Goal: Information Seeking & Learning: Check status

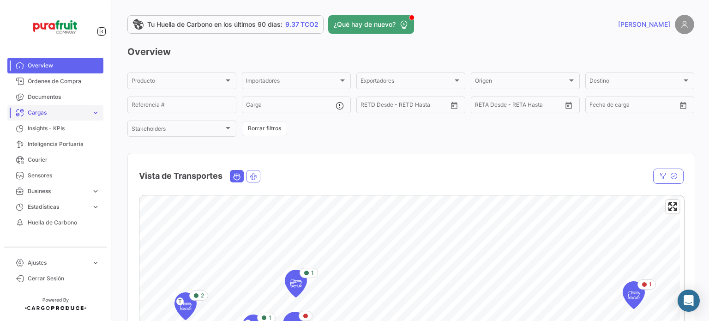
click at [55, 111] on span "Cargas" at bounding box center [58, 112] width 60 height 8
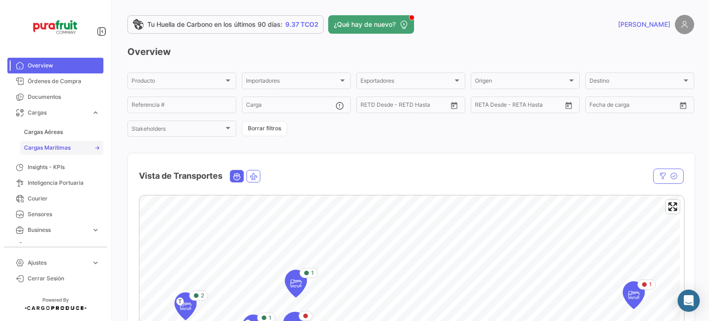
click at [50, 143] on span "Cargas Marítimas" at bounding box center [47, 147] width 47 height 8
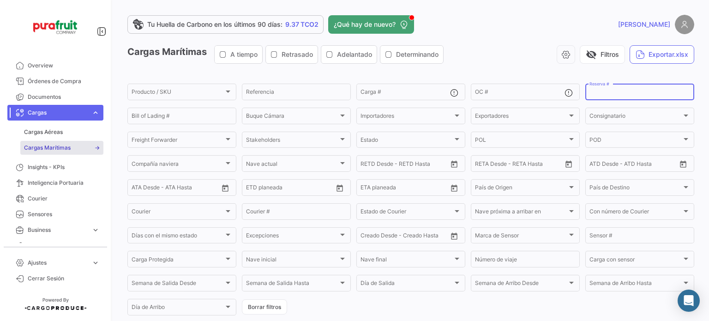
click at [592, 92] on input "Reserva #" at bounding box center [639, 93] width 101 height 6
paste input "6427099790"
type input "6427099790"
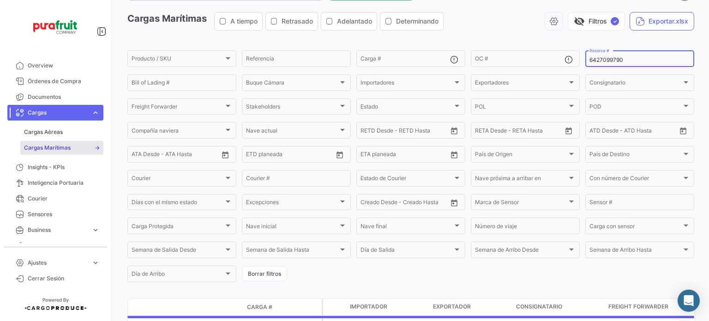
scroll to position [92, 0]
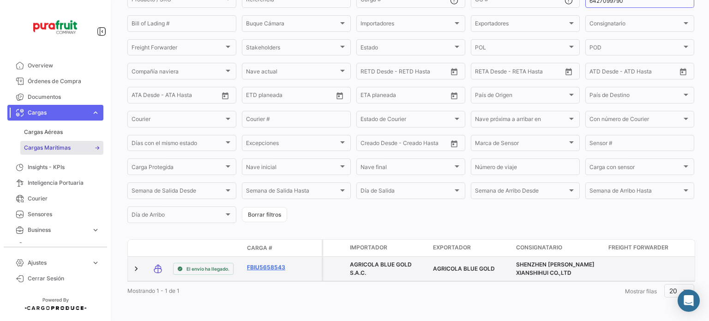
click at [268, 271] on link "FBIU5658543" at bounding box center [271, 267] width 48 height 8
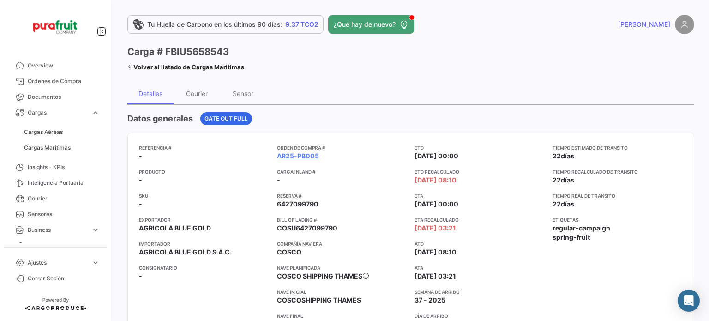
scroll to position [92, 0]
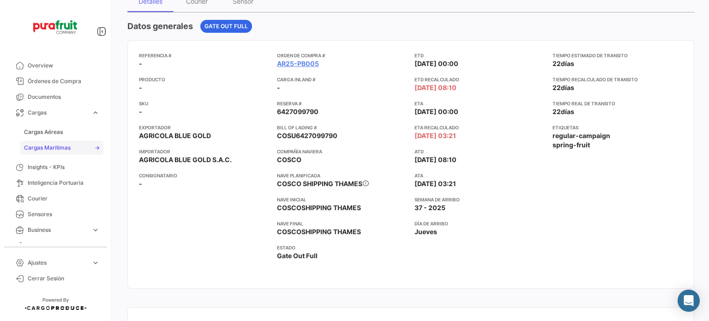
click at [63, 148] on span "Cargas Marítimas" at bounding box center [47, 147] width 47 height 8
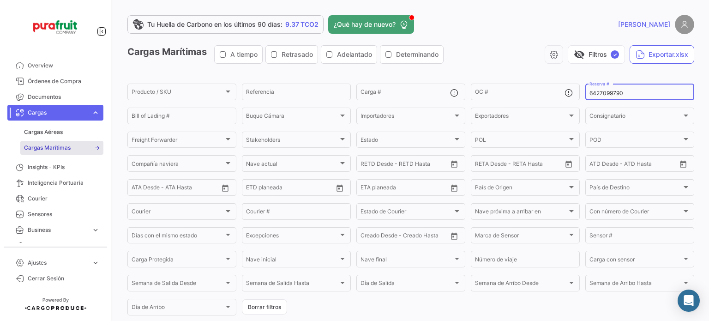
click at [597, 95] on input "6427099790" at bounding box center [639, 93] width 101 height 6
paste input "276382432"
type input "2763824320"
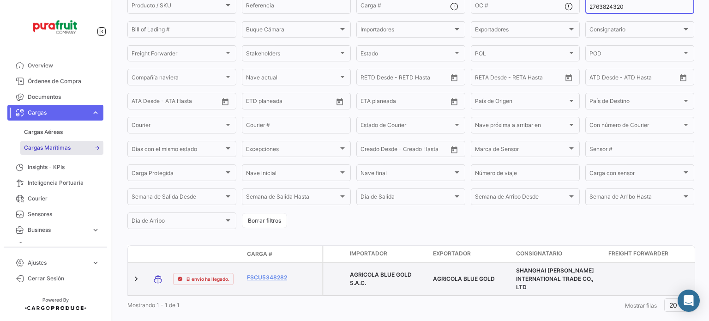
scroll to position [92, 0]
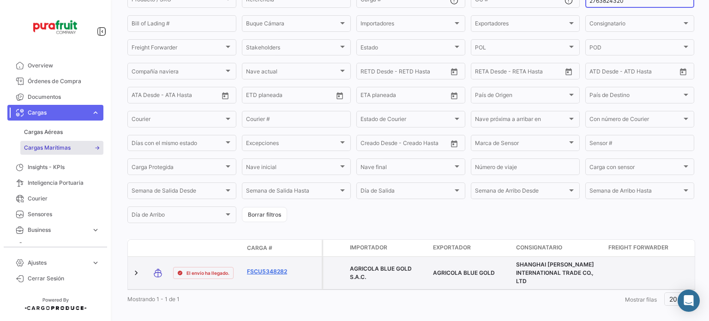
click at [269, 274] on link "FSCU5348282" at bounding box center [271, 271] width 48 height 8
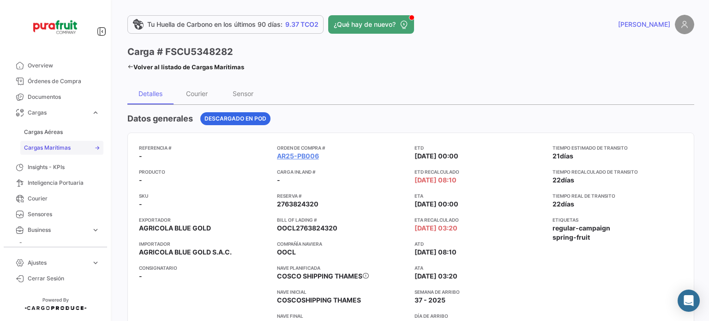
click at [48, 145] on span "Cargas Marítimas" at bounding box center [47, 147] width 47 height 8
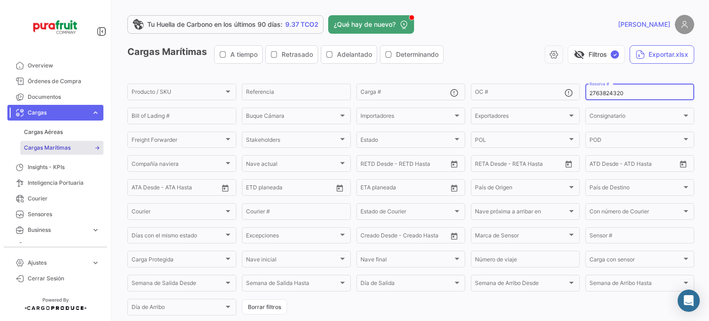
click at [612, 95] on input "2763824320" at bounding box center [639, 93] width 101 height 6
paste input "642761386"
type input "6427613860"
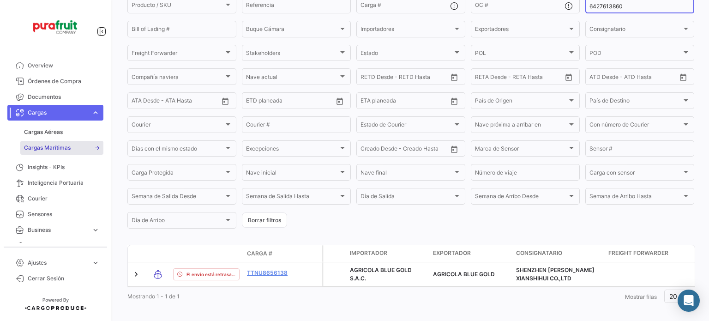
scroll to position [102, 0]
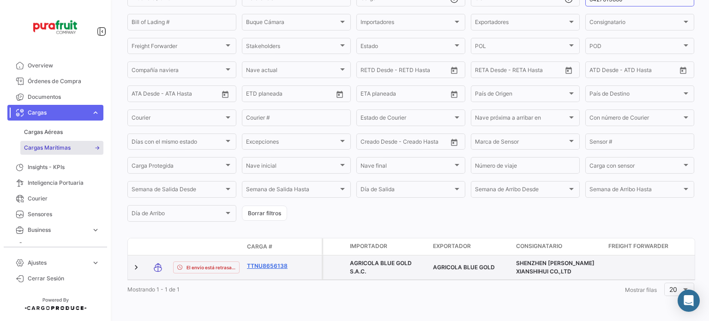
click at [260, 262] on link "TTNU8656138" at bounding box center [271, 266] width 48 height 8
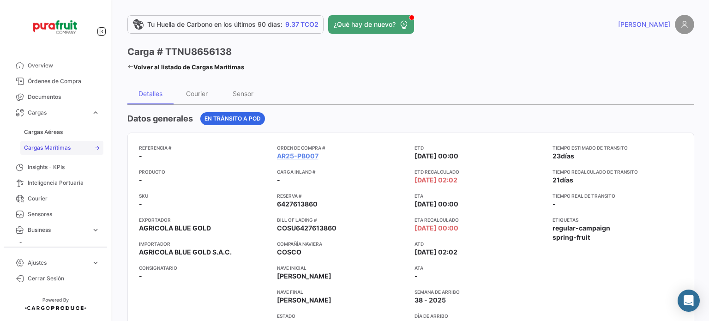
click at [83, 147] on link "Cargas Marítimas" at bounding box center [61, 148] width 83 height 14
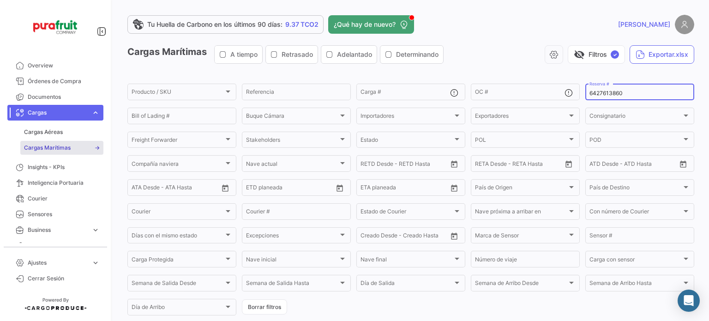
click at [649, 92] on input "6427613860" at bounding box center [639, 93] width 101 height 6
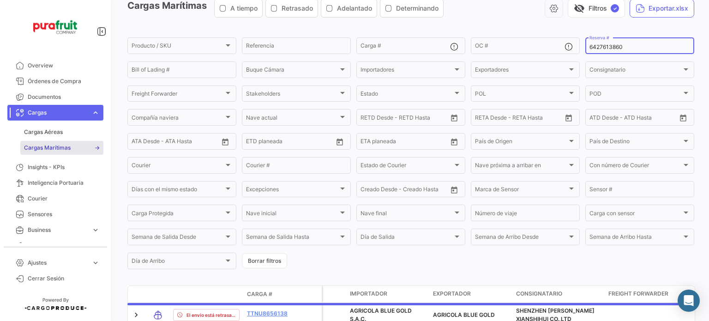
scroll to position [102, 0]
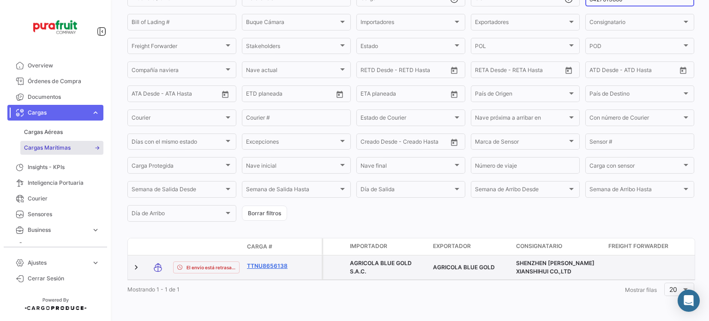
click at [273, 262] on link "TTNU8656138" at bounding box center [271, 266] width 48 height 8
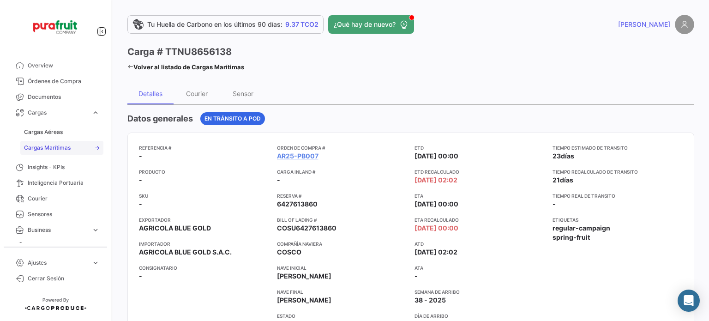
click at [58, 141] on link "Cargas Marítimas" at bounding box center [61, 148] width 83 height 14
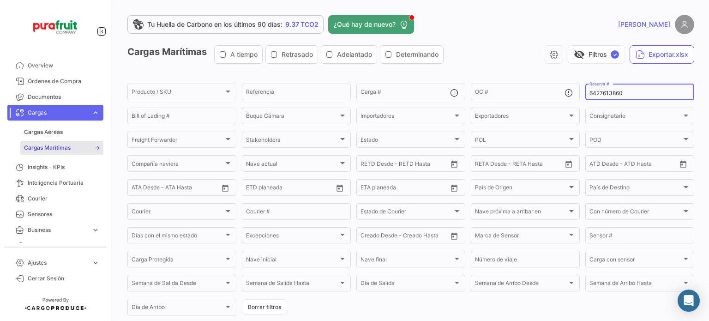
click at [607, 99] on div "6427613860 Reserva #" at bounding box center [639, 91] width 101 height 18
click at [602, 94] on input "6427613860" at bounding box center [639, 93] width 101 height 6
paste input "812938"
type input "6428129380"
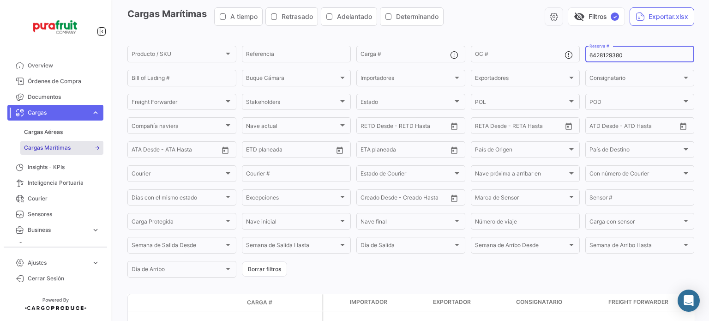
scroll to position [92, 0]
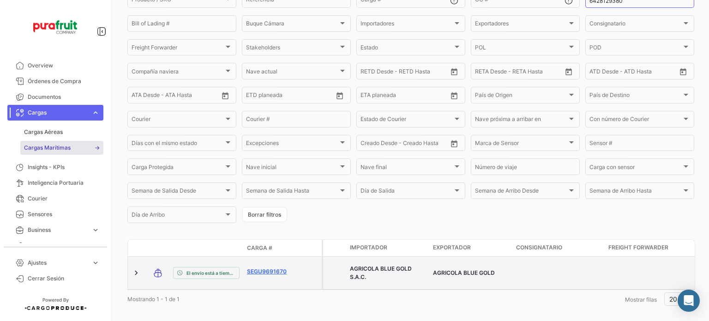
click at [253, 267] on link "SEGU9691670" at bounding box center [271, 271] width 48 height 8
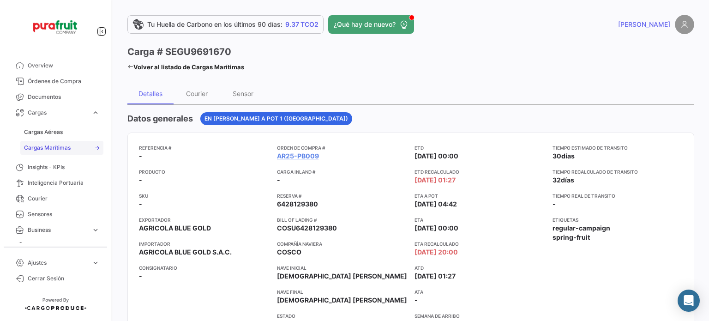
click at [61, 151] on span "Cargas Marítimas" at bounding box center [47, 147] width 47 height 8
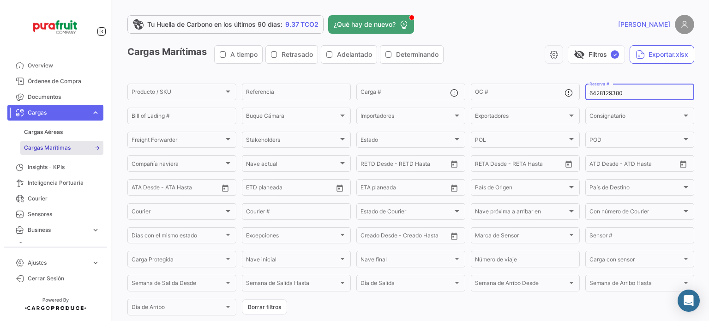
click at [604, 97] on div "6428129380 Reserva #" at bounding box center [639, 91] width 101 height 18
click at [601, 96] on input "6428129380" at bounding box center [639, 93] width 101 height 6
paste input "36581"
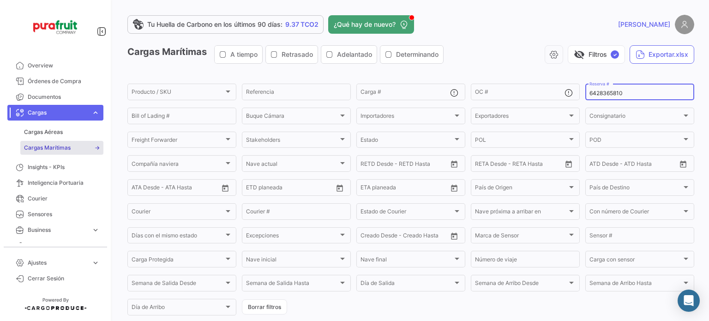
type input "6428365810"
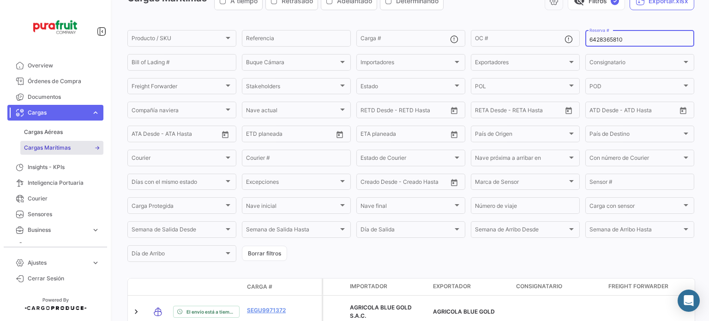
scroll to position [102, 0]
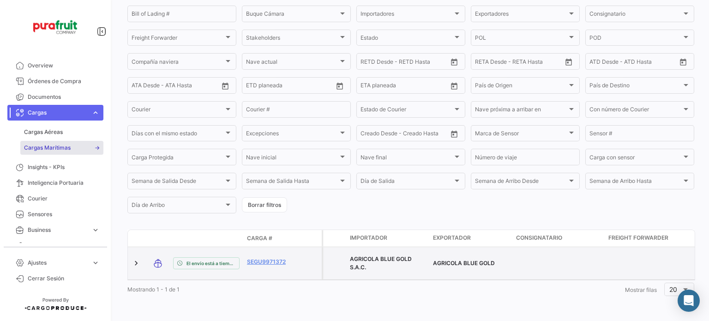
click at [279, 250] on datatable-body-cell "SEGU9971372" at bounding box center [270, 263] width 55 height 32
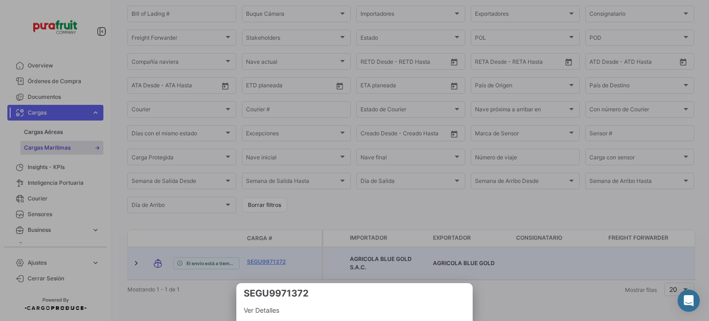
click at [278, 255] on div at bounding box center [354, 160] width 709 height 321
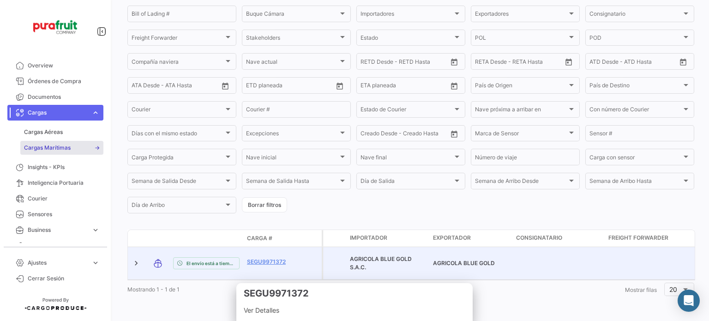
click at [277, 264] on div "SEGU9971372" at bounding box center [271, 262] width 48 height 11
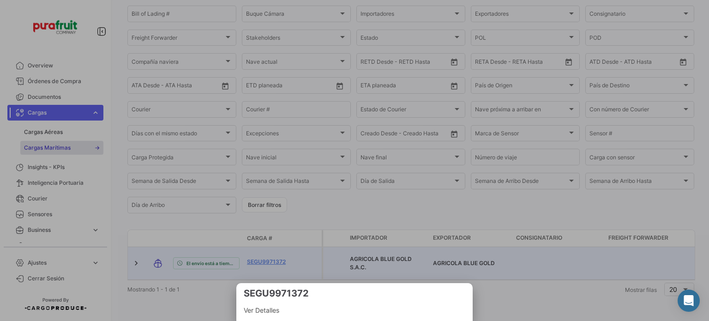
click at [269, 255] on div at bounding box center [354, 160] width 709 height 321
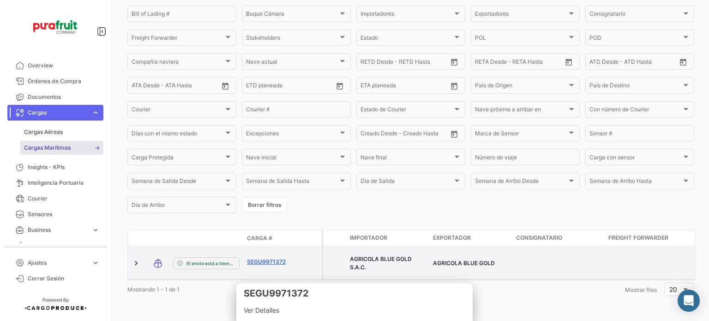
click at [266, 260] on link "SEGU9971372" at bounding box center [271, 261] width 48 height 8
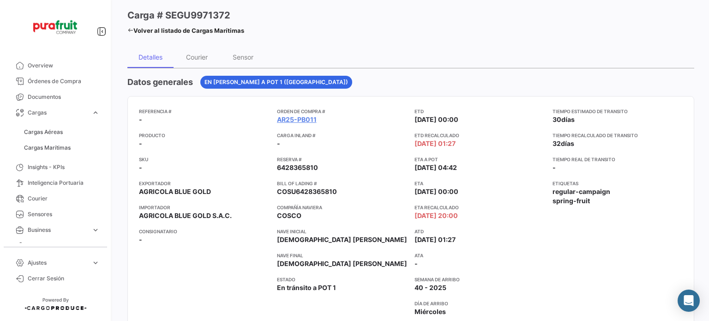
scroll to position [92, 0]
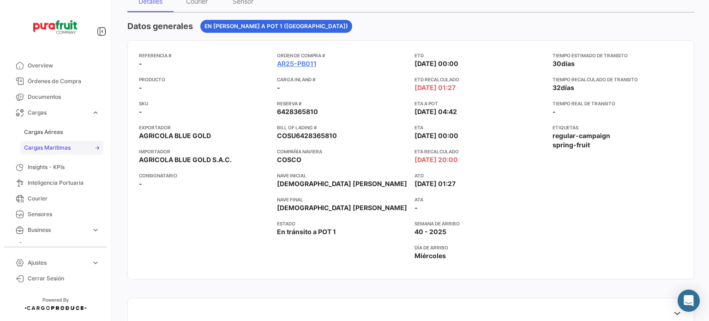
click at [69, 147] on span "Cargas Marítimas" at bounding box center [47, 147] width 47 height 8
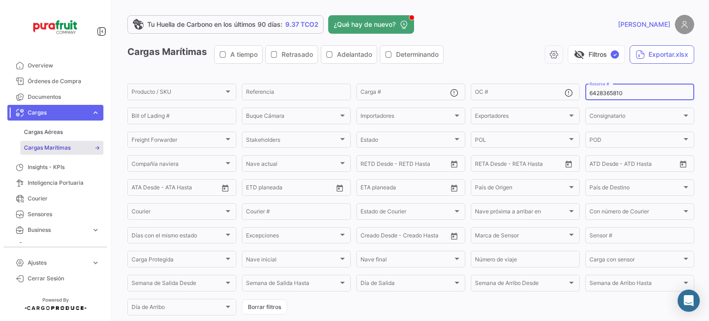
click at [601, 96] on input "6428365810" at bounding box center [639, 93] width 101 height 6
paste input "ZIMULMA00012889"
type input "ZIMULMA00012889"
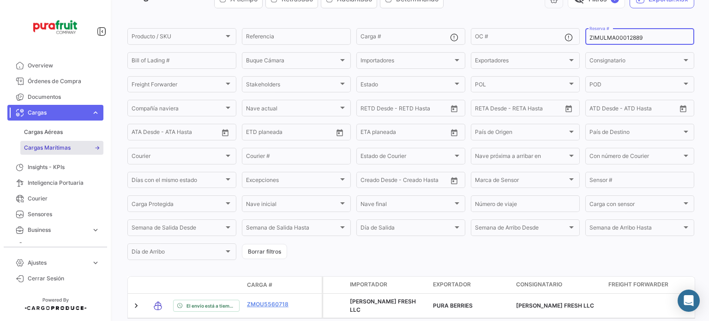
scroll to position [98, 0]
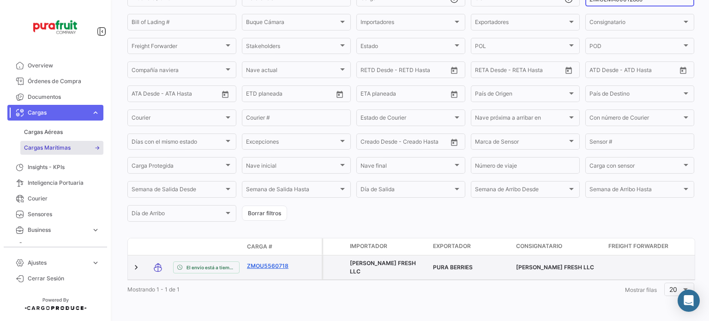
click at [279, 265] on link "ZMOU5560718" at bounding box center [271, 266] width 48 height 8
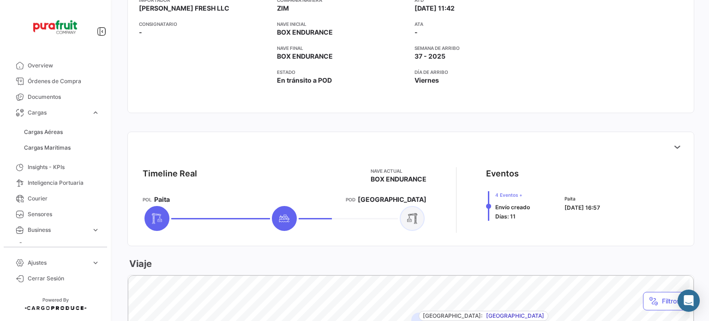
scroll to position [323, 0]
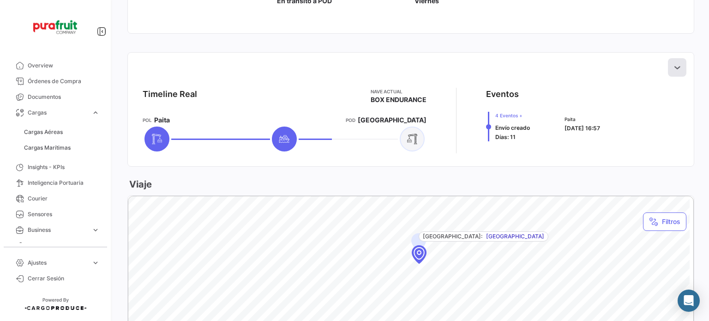
click at [669, 72] on button at bounding box center [676, 67] width 18 height 18
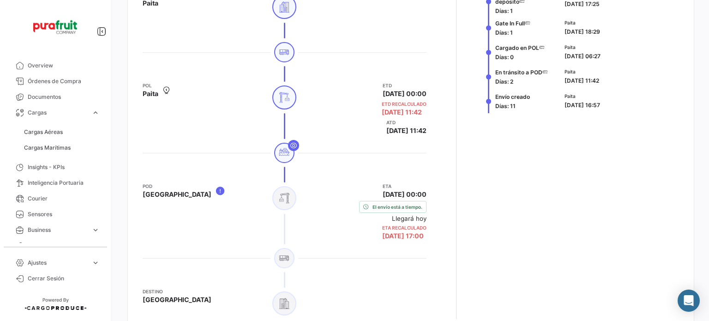
scroll to position [415, 0]
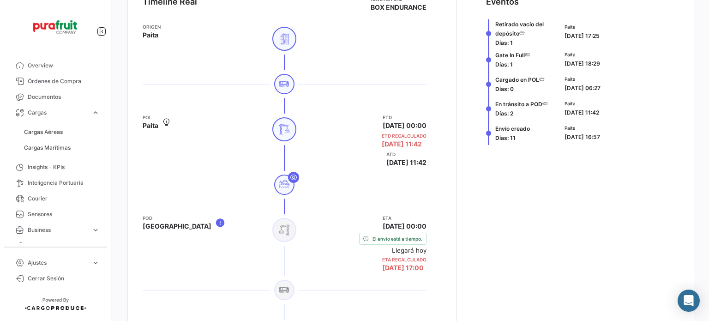
drag, startPoint x: 138, startPoint y: 4, endPoint x: 192, endPoint y: 86, distance: 97.9
click at [192, 86] on div at bounding box center [285, 84] width 284 height 28
click at [60, 146] on span "Cargas Marítimas" at bounding box center [47, 147] width 47 height 8
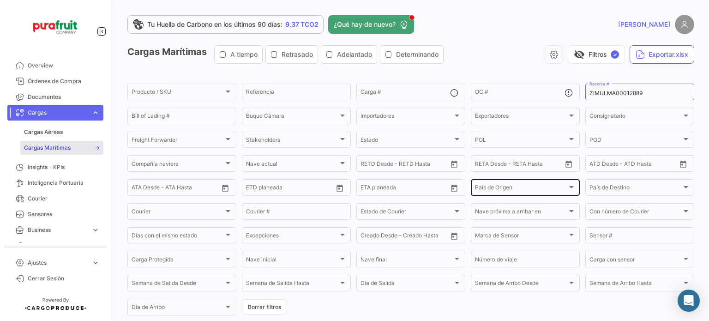
scroll to position [46, 0]
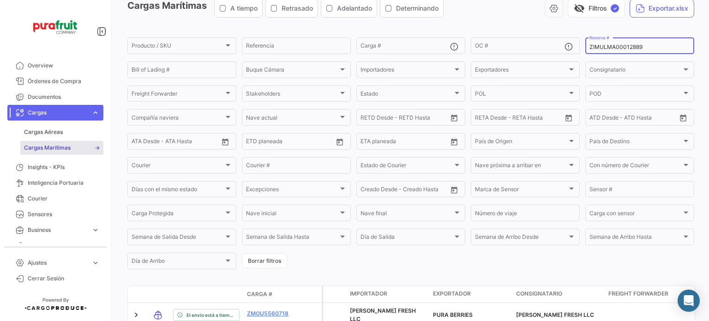
click at [611, 48] on input "ZIMULMA00012889" at bounding box center [639, 47] width 101 height 6
paste input "751500063567"
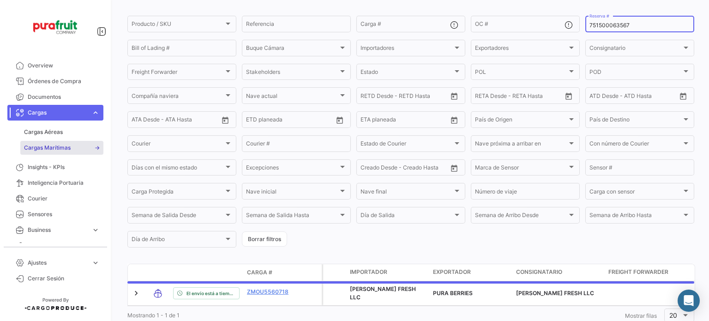
scroll to position [52, 0]
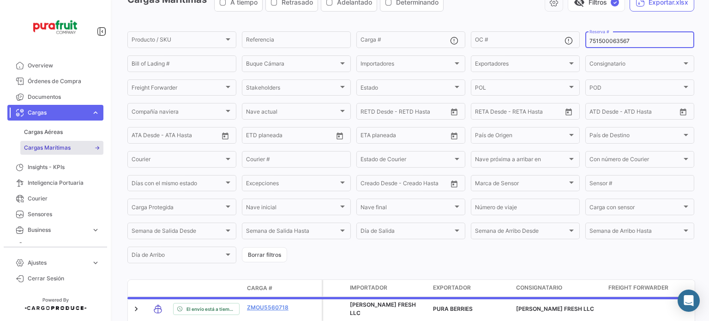
type input "751500063567"
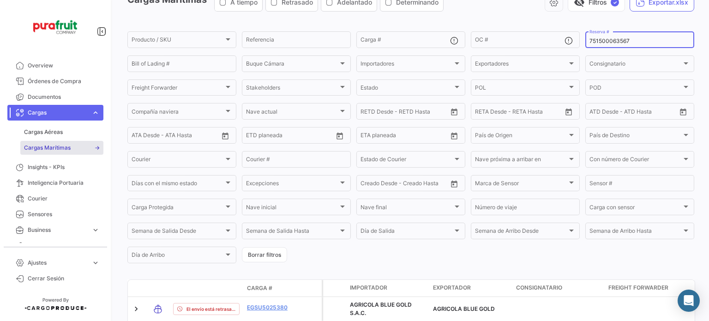
click at [602, 44] on input "751500063567" at bounding box center [639, 41] width 101 height 6
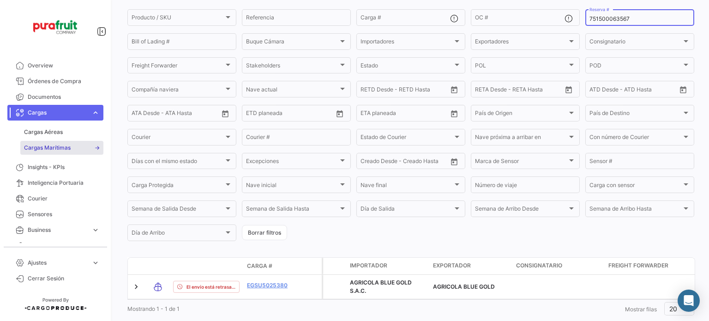
scroll to position [102, 0]
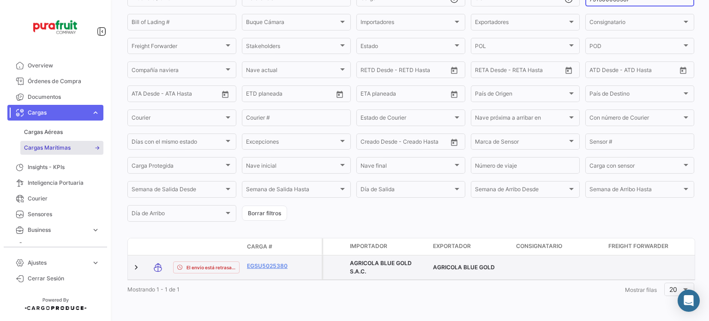
click at [268, 255] on datatable-body-cell "EGSU5025380" at bounding box center [270, 267] width 55 height 24
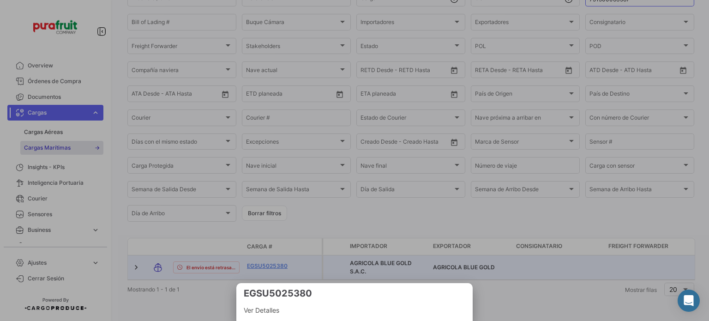
click at [269, 254] on div at bounding box center [354, 160] width 709 height 321
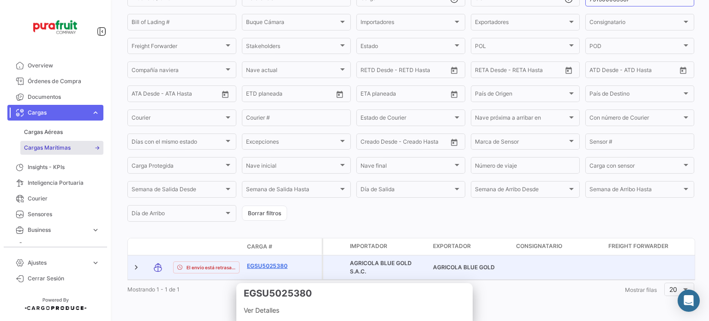
click at [271, 262] on link "EGSU5025380" at bounding box center [271, 266] width 48 height 8
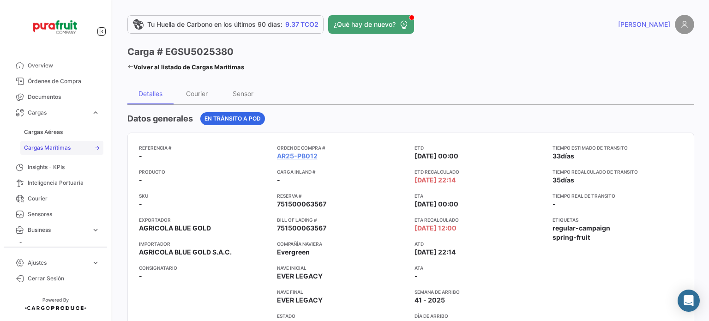
click at [62, 147] on span "Cargas Marítimas" at bounding box center [47, 147] width 47 height 8
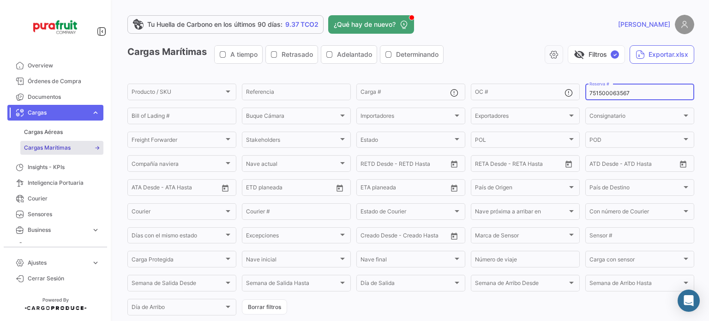
click at [596, 97] on div "751500063567 Reserva #" at bounding box center [639, 91] width 101 height 18
click at [592, 94] on input "751500063567" at bounding box center [639, 93] width 101 height 6
paste input "4873"
type input "751500064873"
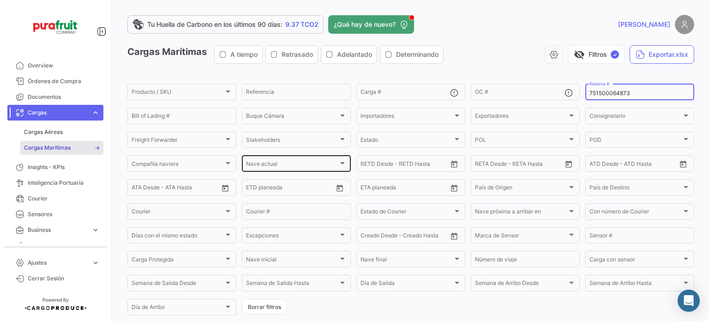
scroll to position [102, 0]
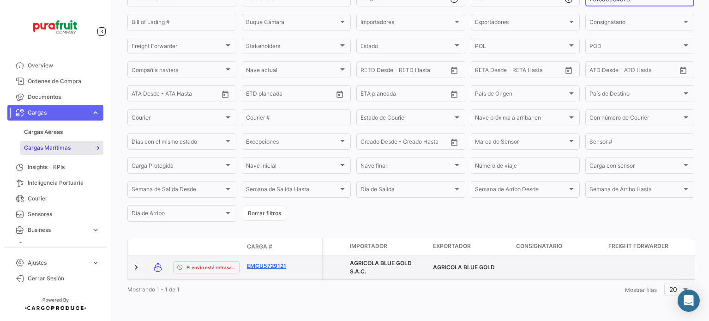
click at [276, 262] on link "EMCU5729121" at bounding box center [271, 266] width 48 height 8
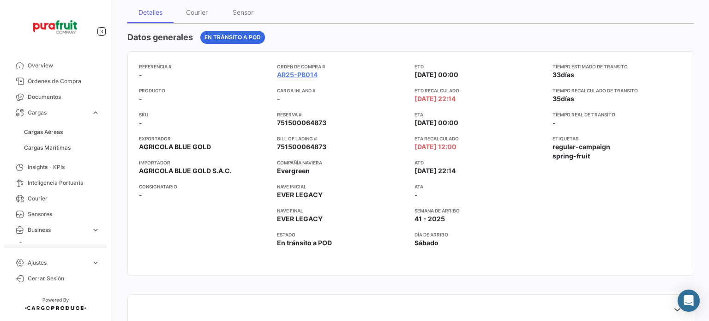
scroll to position [92, 0]
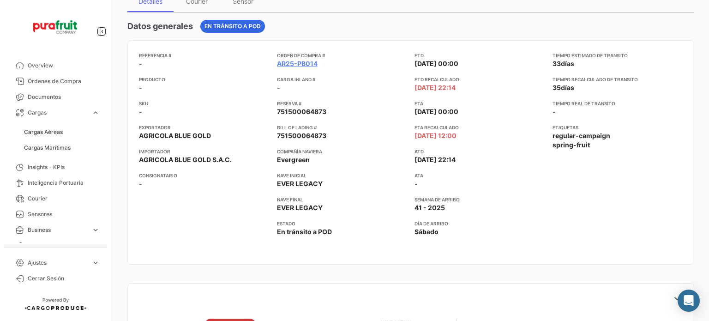
drag, startPoint x: 56, startPoint y: 145, endPoint x: 117, endPoint y: 142, distance: 60.5
click at [56, 145] on span "Cargas Marítimas" at bounding box center [47, 147] width 47 height 8
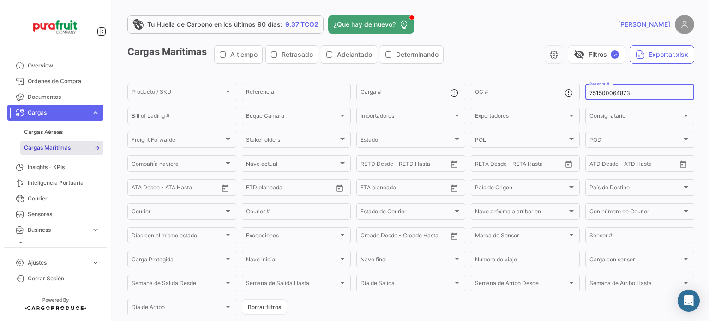
click at [602, 91] on input "751500064873" at bounding box center [639, 93] width 101 height 6
paste input "6428877730"
type input "6428877730"
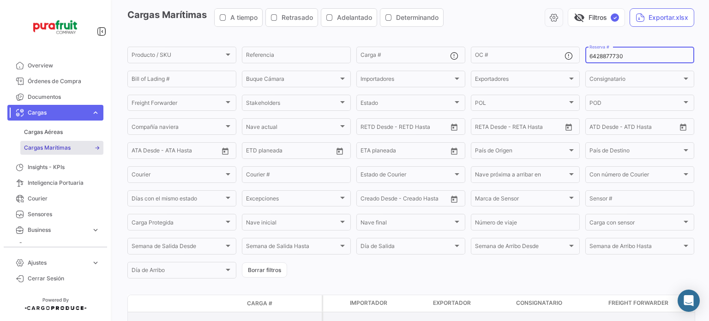
scroll to position [92, 0]
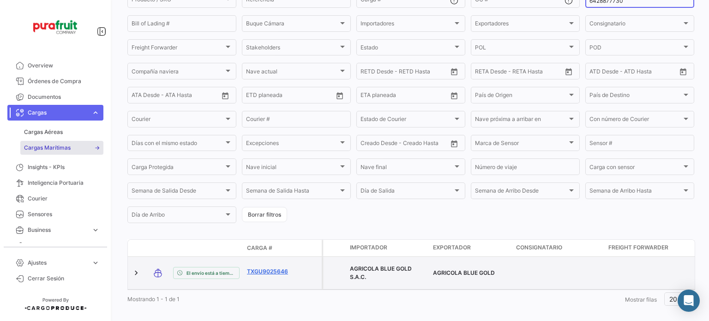
click at [264, 269] on link "TXGU9025646" at bounding box center [271, 271] width 48 height 8
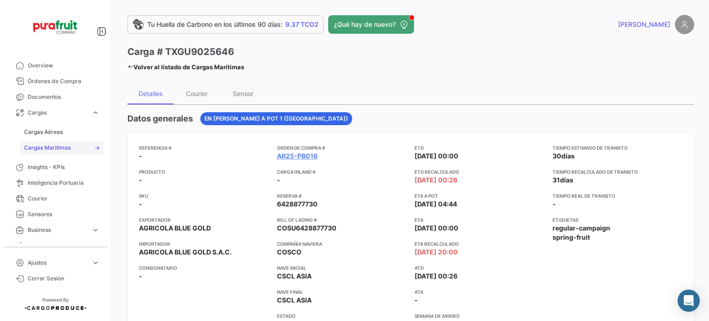
click at [70, 149] on link "Cargas Marítimas" at bounding box center [61, 148] width 83 height 14
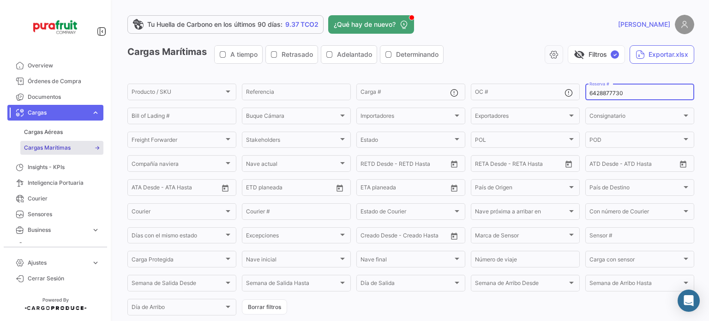
click at [589, 95] on input "6428877730" at bounding box center [639, 93] width 101 height 6
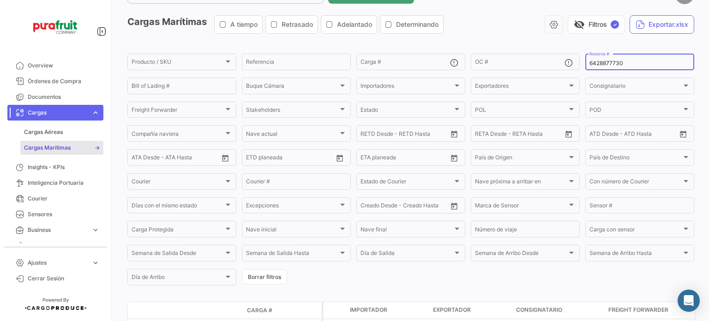
scroll to position [46, 0]
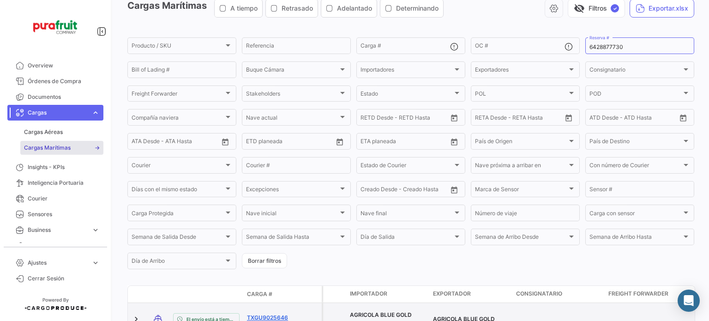
click at [279, 313] on link "TXGU9025646" at bounding box center [271, 317] width 48 height 8
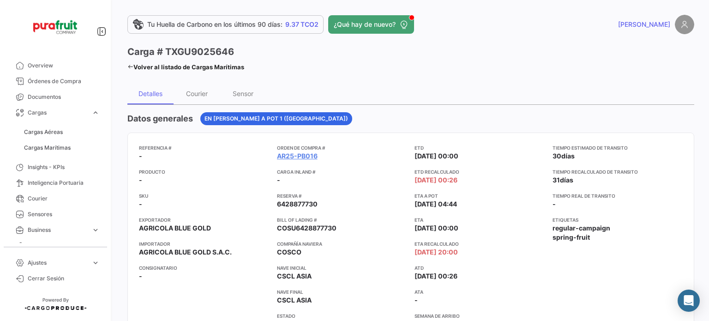
scroll to position [46, 0]
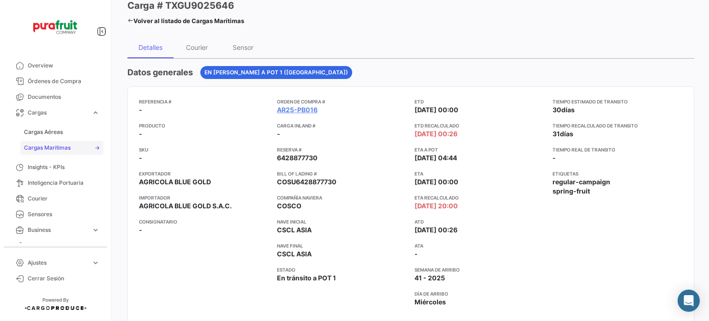
click at [55, 147] on span "Cargas Marítimas" at bounding box center [47, 147] width 47 height 8
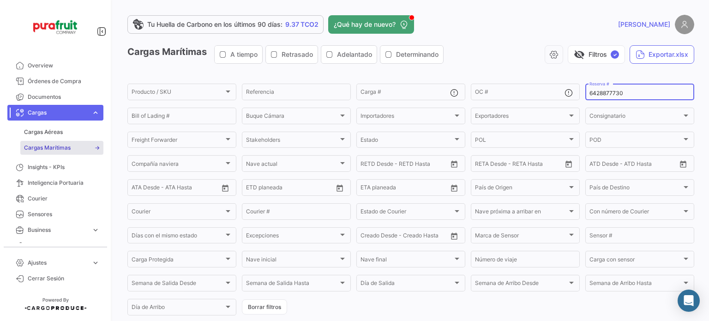
click at [601, 89] on div "6428877730 Reserva #" at bounding box center [639, 91] width 101 height 18
click at [599, 93] on input "6428877730" at bounding box center [639, 93] width 101 height 6
paste input "ZIMULMA00013029"
type input "ZIMULMA00013029"
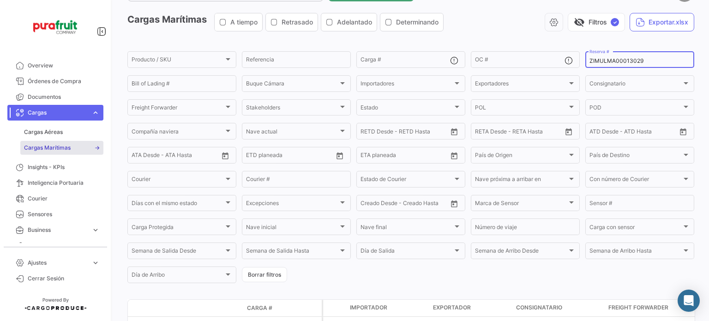
scroll to position [46, 0]
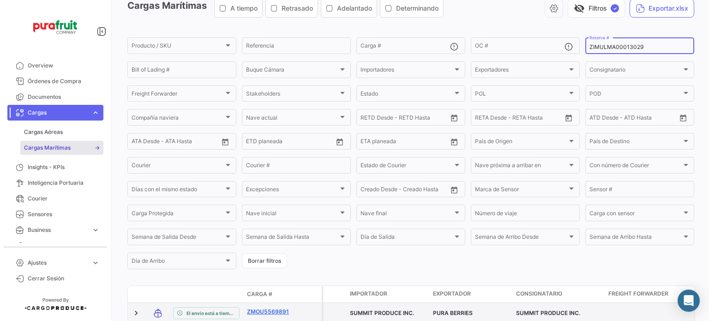
click at [267, 314] on link "ZMOU5569891" at bounding box center [271, 311] width 48 height 8
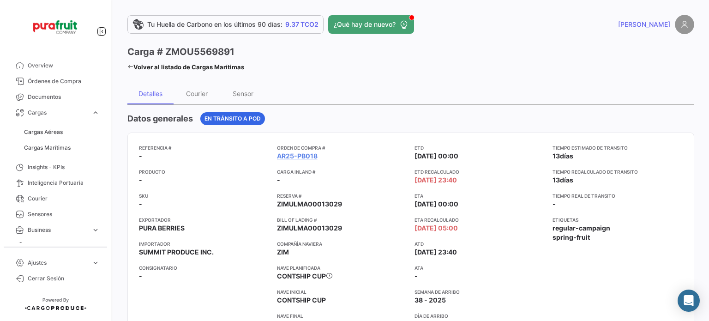
click at [59, 140] on span "Cargas Marítimas" at bounding box center [61, 148] width 83 height 16
click at [59, 141] on link "Cargas Marítimas" at bounding box center [61, 148] width 83 height 14
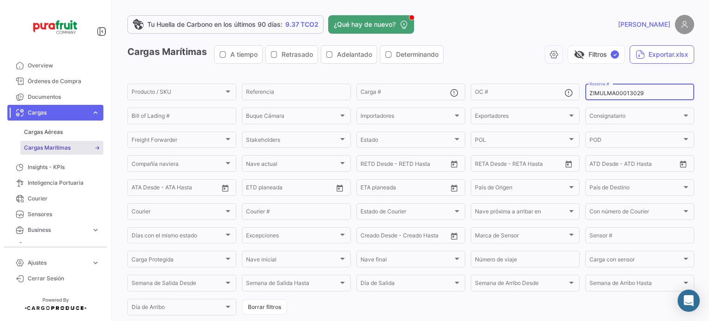
click at [640, 92] on input "ZIMULMA00013029" at bounding box center [639, 93] width 101 height 6
paste input "MBM250034003"
type input "MBM250034003"
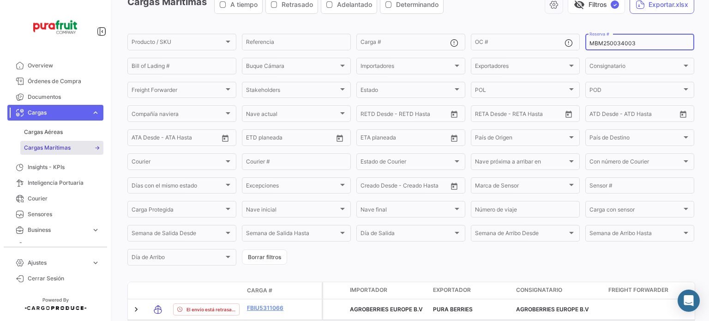
scroll to position [98, 0]
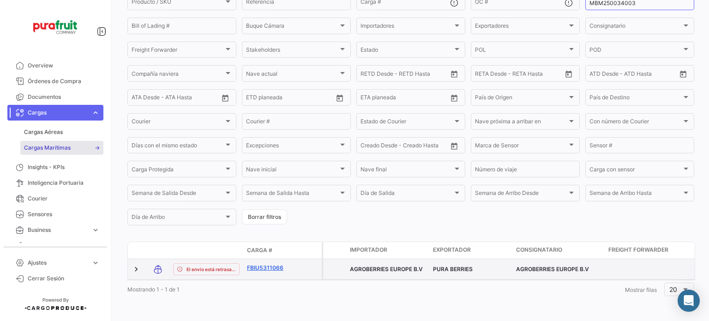
click at [275, 263] on link "FBIU5311066" at bounding box center [271, 267] width 48 height 8
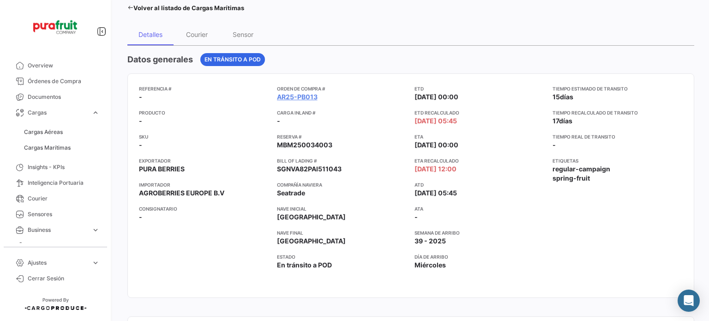
scroll to position [92, 0]
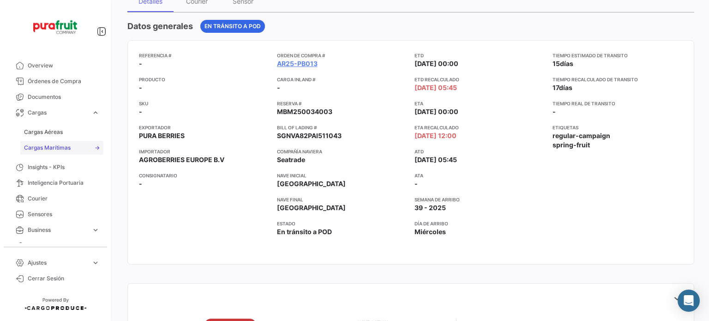
click at [59, 151] on span "Cargas Marítimas" at bounding box center [47, 147] width 47 height 8
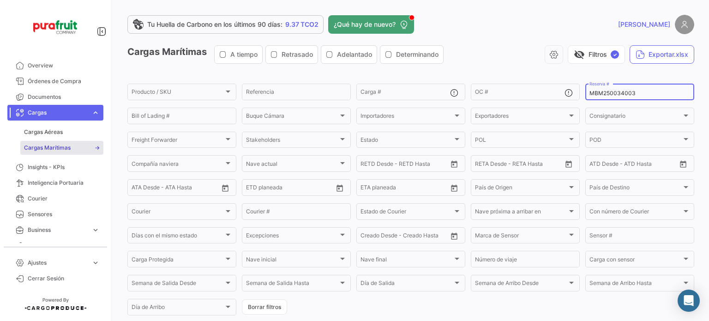
click at [589, 91] on input "MBM250034003" at bounding box center [639, 93] width 101 height 6
paste input "EBKG14100686"
type input "EBKG14100686"
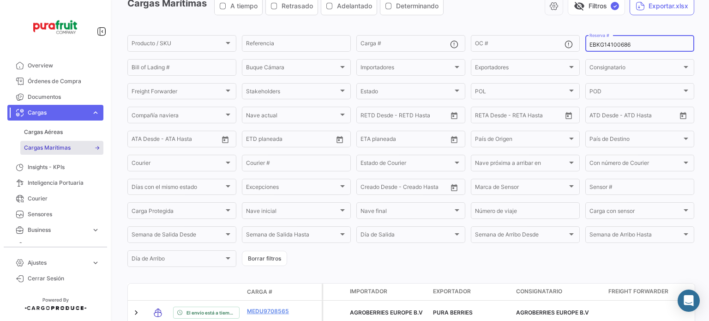
scroll to position [92, 0]
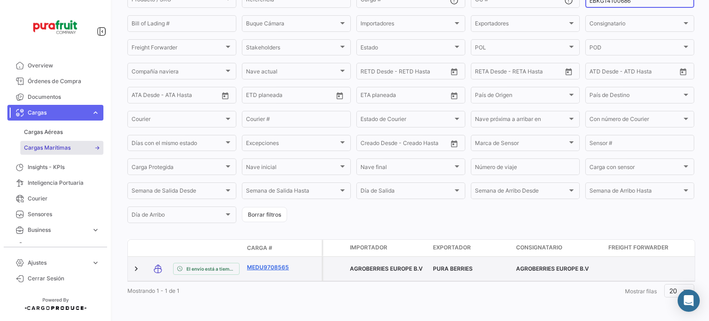
click at [279, 265] on link "MEDU9708565" at bounding box center [271, 267] width 48 height 8
